Goal: Task Accomplishment & Management: Manage account settings

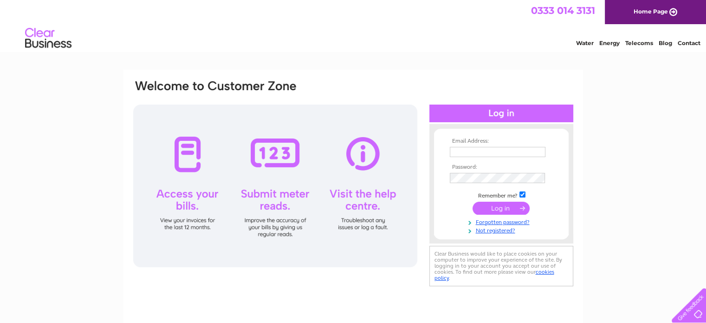
type input "johnmiddlemass@gmail.com"
click at [496, 202] on input "submit" at bounding box center [501, 207] width 57 height 13
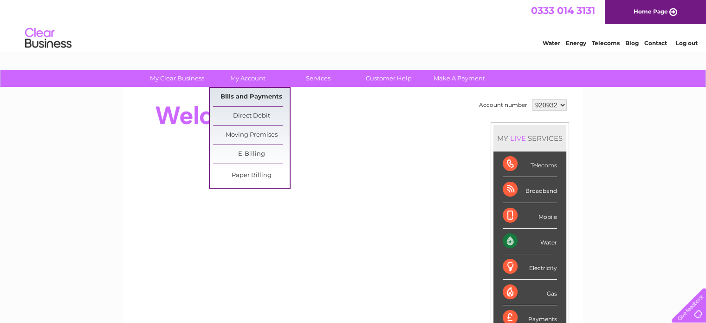
click at [246, 98] on link "Bills and Payments" at bounding box center [251, 97] width 77 height 19
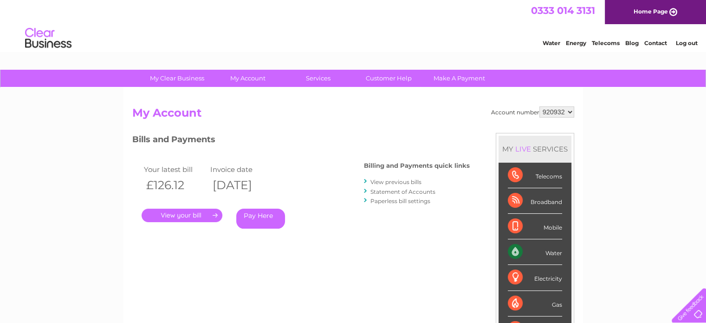
click at [178, 216] on link "." at bounding box center [182, 214] width 81 height 13
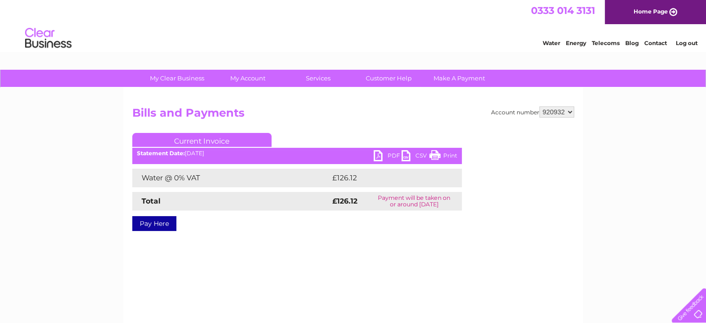
click at [380, 154] on link "PDF" at bounding box center [388, 156] width 28 height 13
click at [690, 44] on link "Log out" at bounding box center [687, 42] width 22 height 7
